Goal: Book appointment/travel/reservation

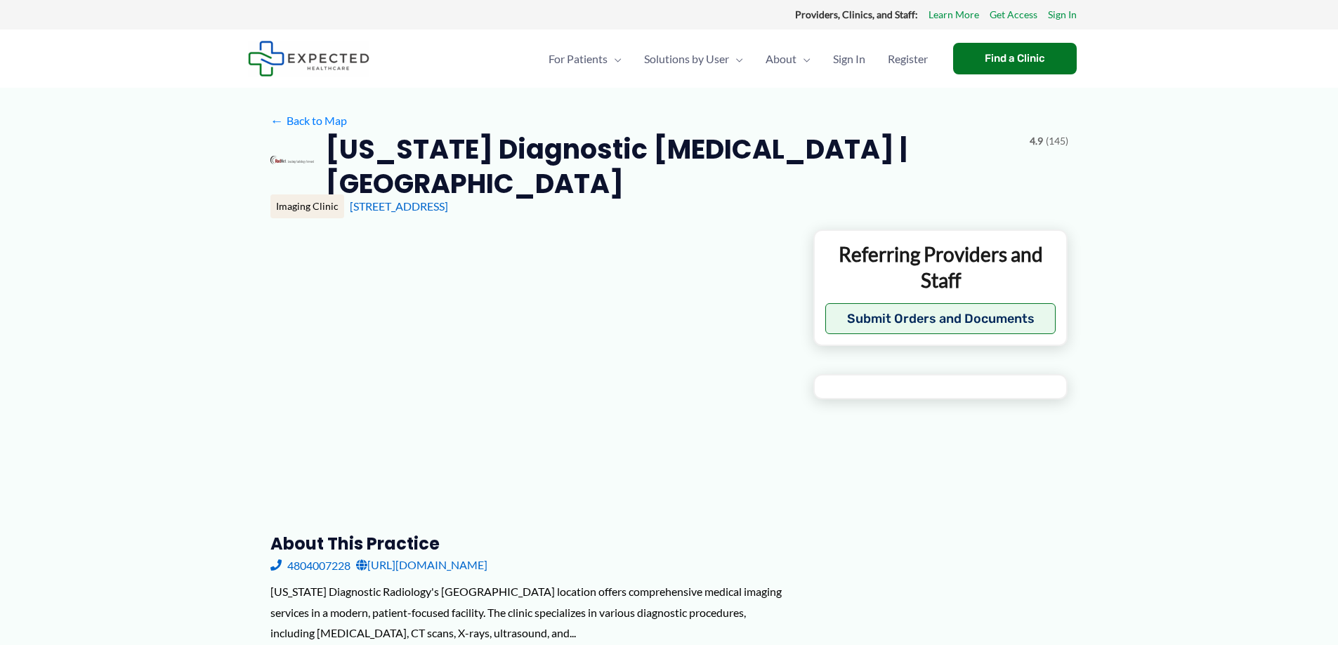
type input "**********"
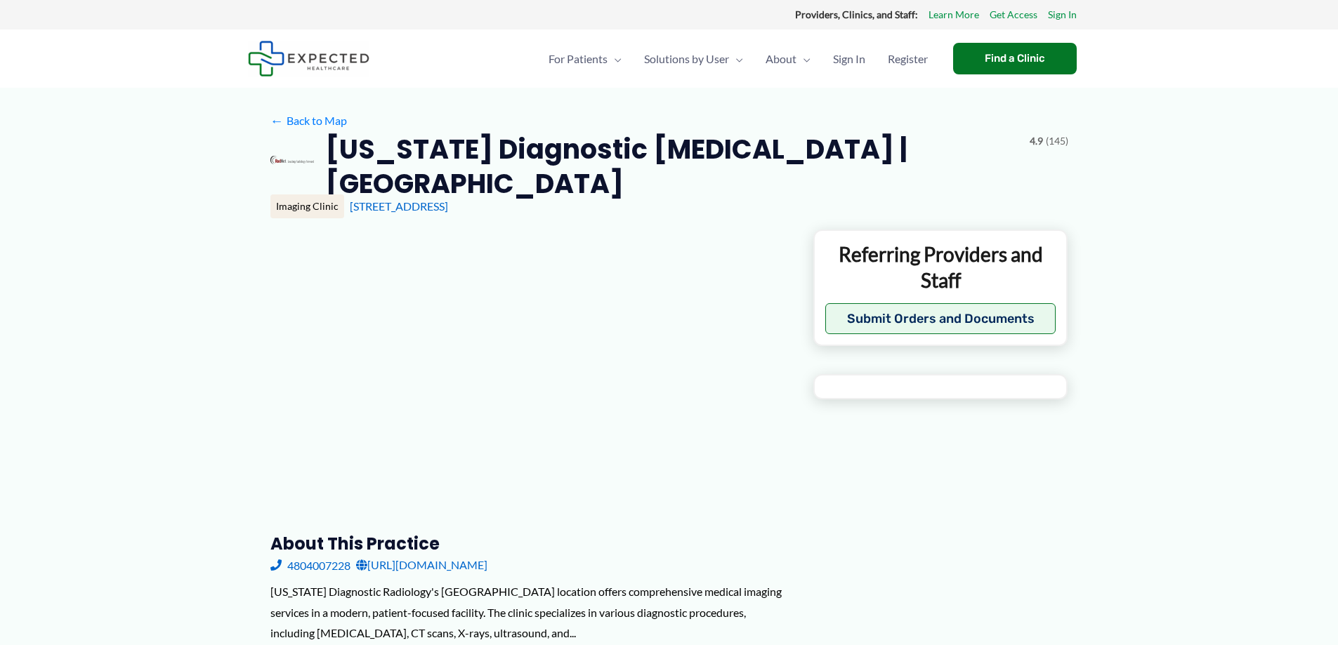
type input "**********"
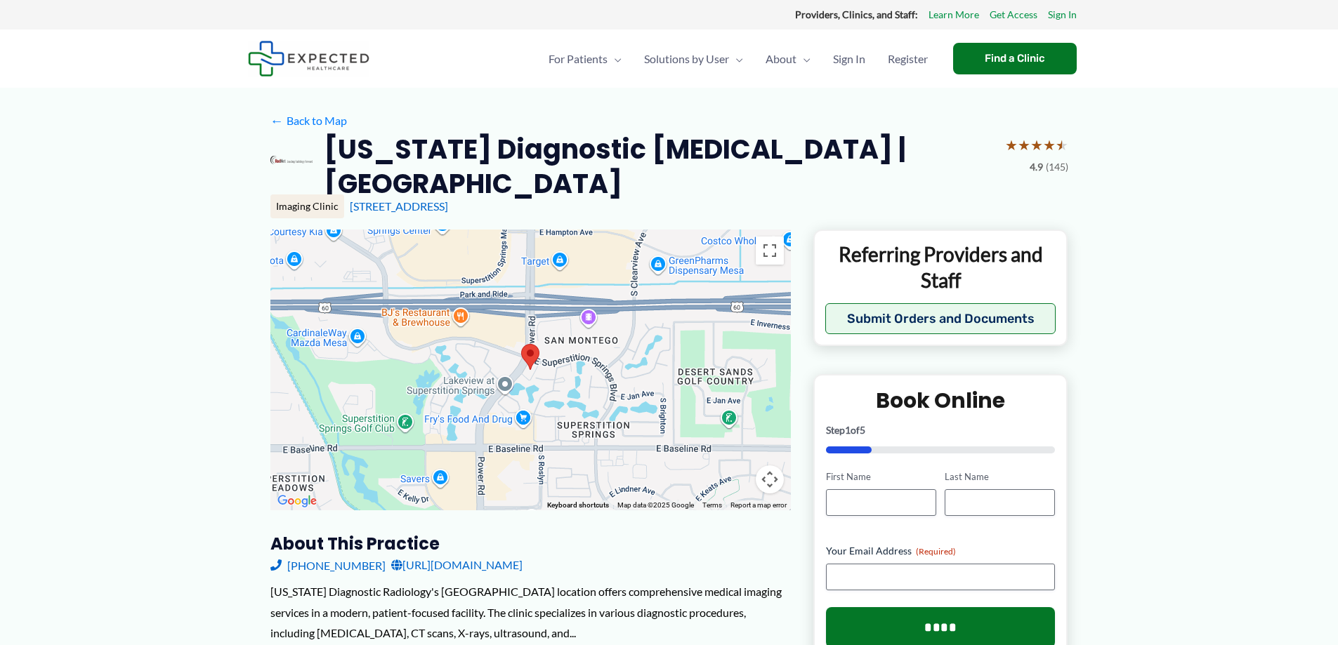
click at [521, 344] on area at bounding box center [521, 344] width 0 height 0
